Goal: Transaction & Acquisition: Subscribe to service/newsletter

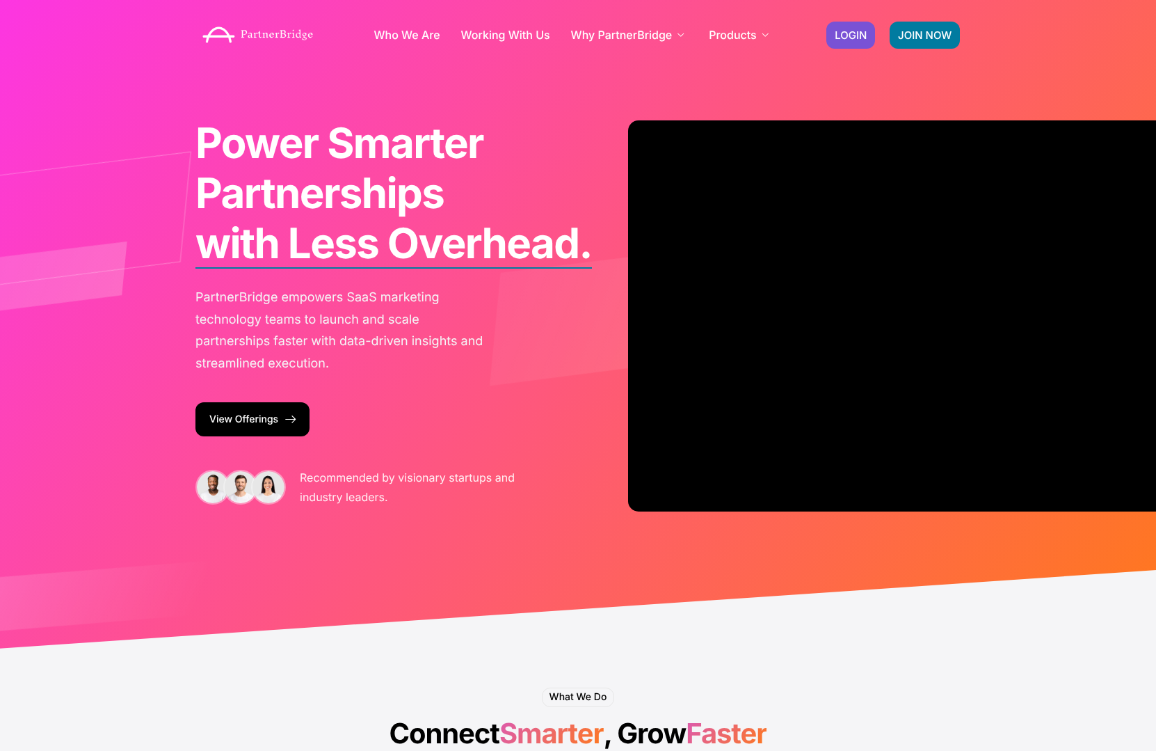
click at [240, 426] on link "View Offerings" at bounding box center [252, 419] width 114 height 34
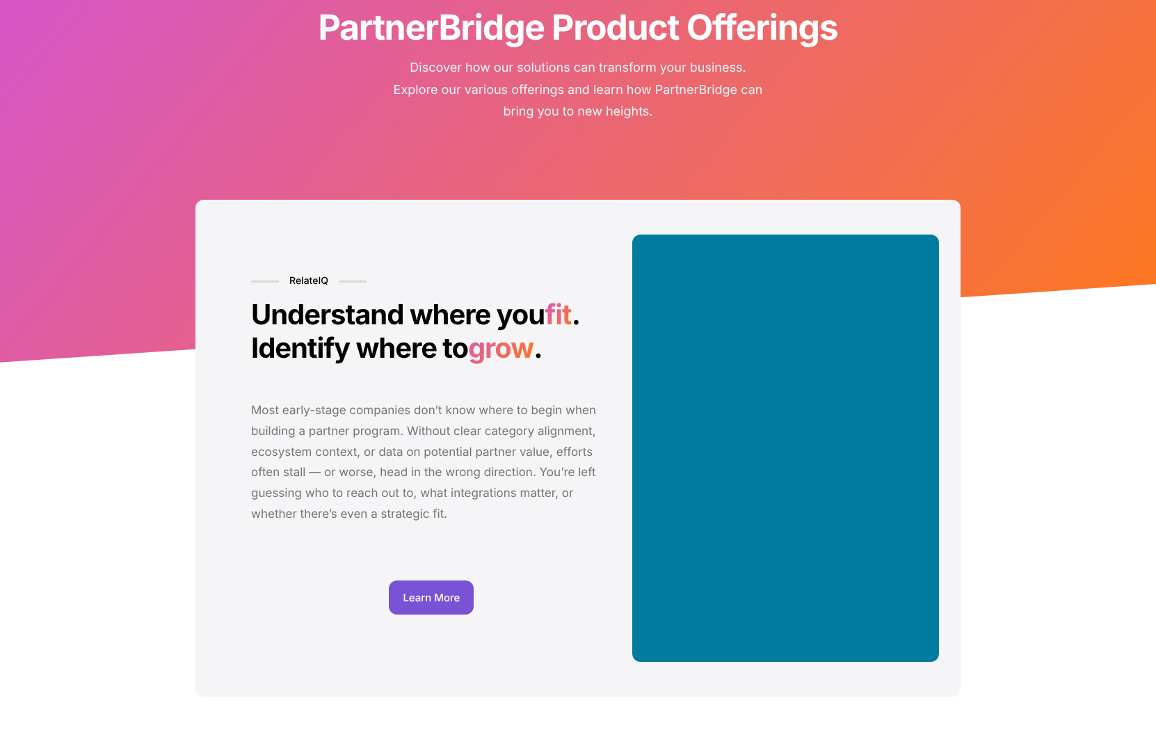
scroll to position [145, 0]
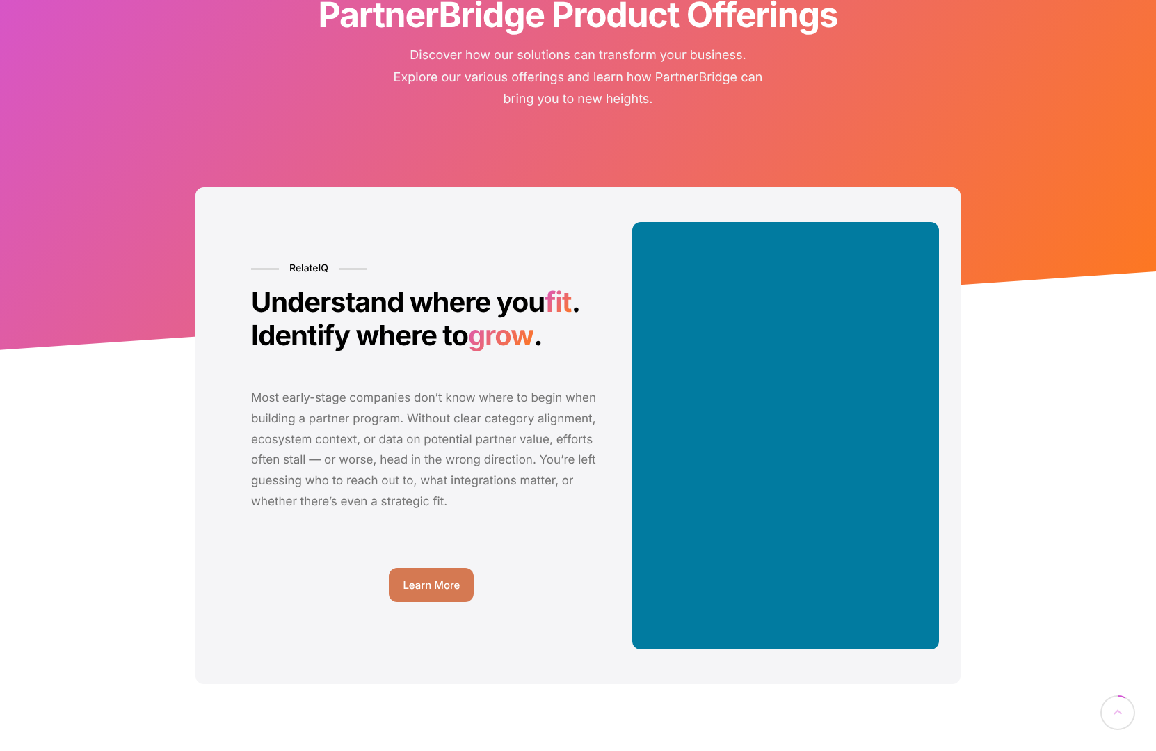
click at [422, 581] on span "Learn More" at bounding box center [431, 584] width 57 height 10
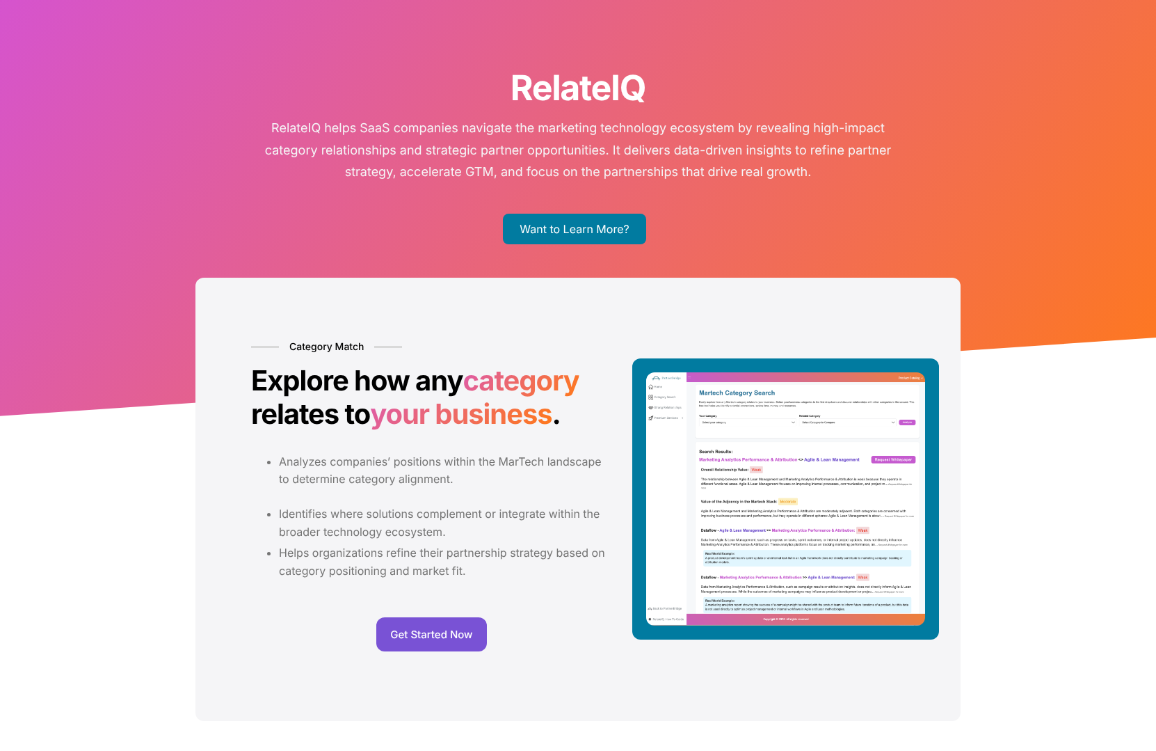
scroll to position [72, 0]
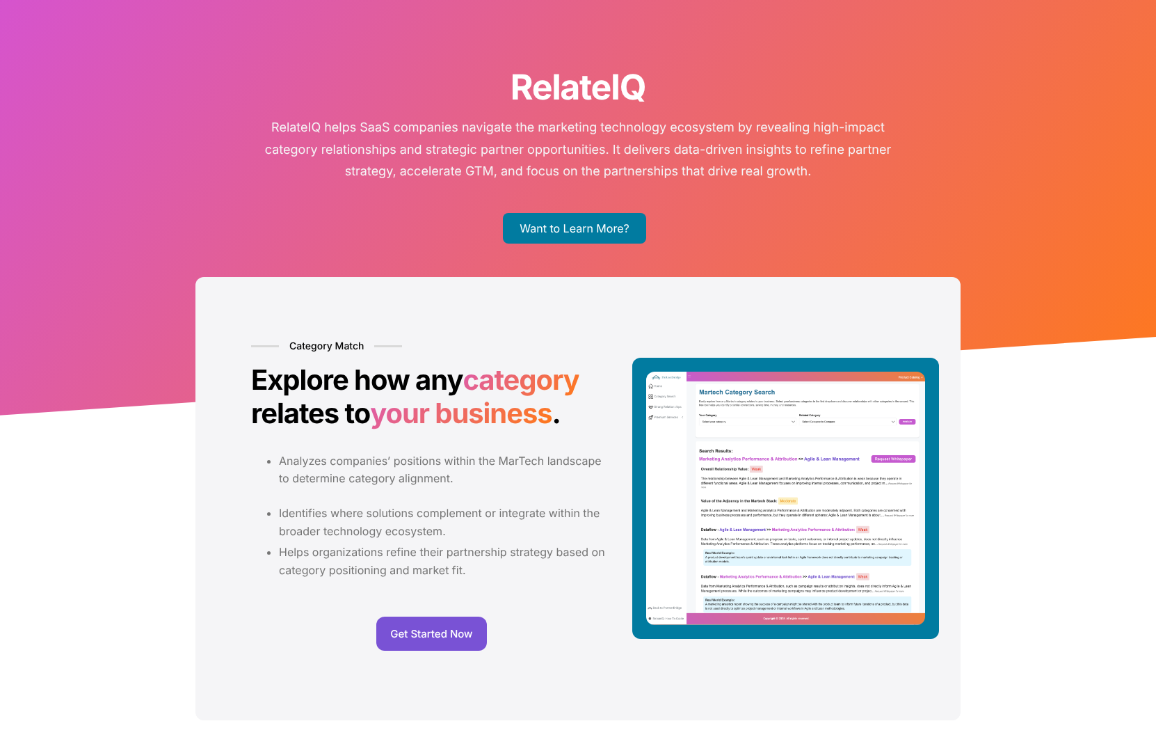
click at [303, 136] on p "RelateIQ helps SaaS companies navigate the marketing technology ecosystem by re…" at bounding box center [578, 150] width 647 height 66
click at [444, 636] on span "Get Started Now" at bounding box center [431, 633] width 82 height 10
click at [577, 223] on link "Want to Learn More?" at bounding box center [574, 228] width 143 height 31
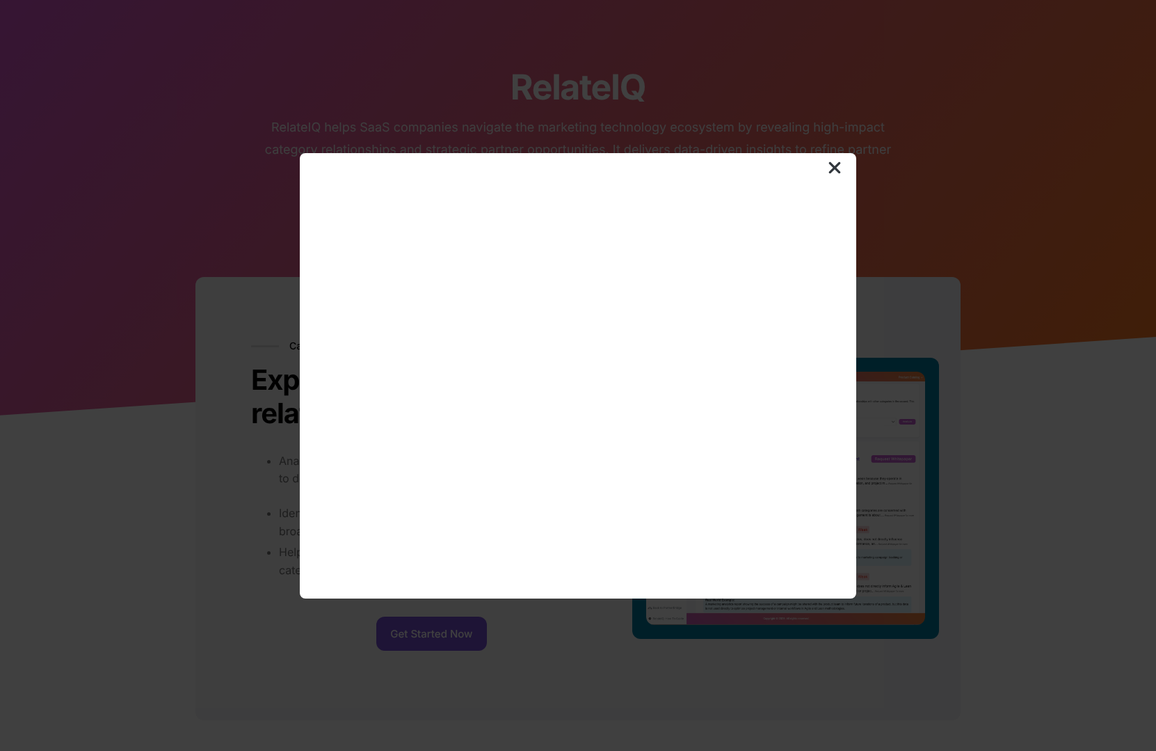
click at [833, 163] on img at bounding box center [835, 168] width 14 height 14
